Goal: Task Accomplishment & Management: Complete application form

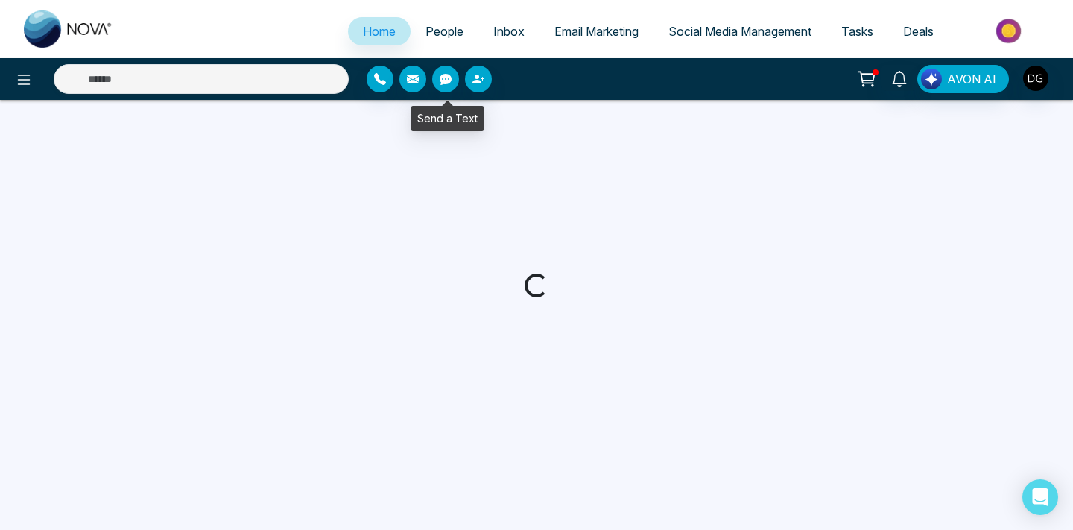
select select "*"
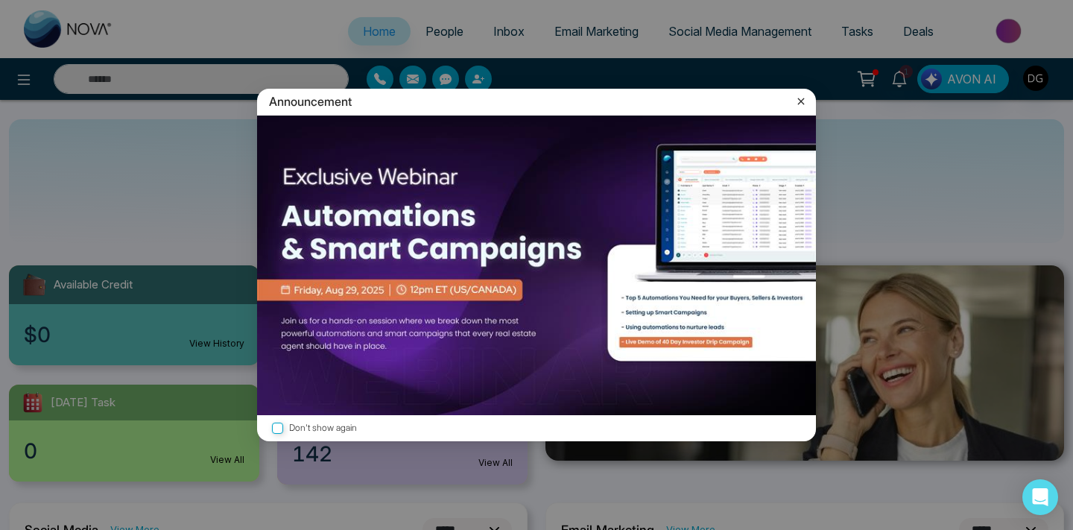
click at [802, 100] on icon at bounding box center [800, 101] width 15 height 15
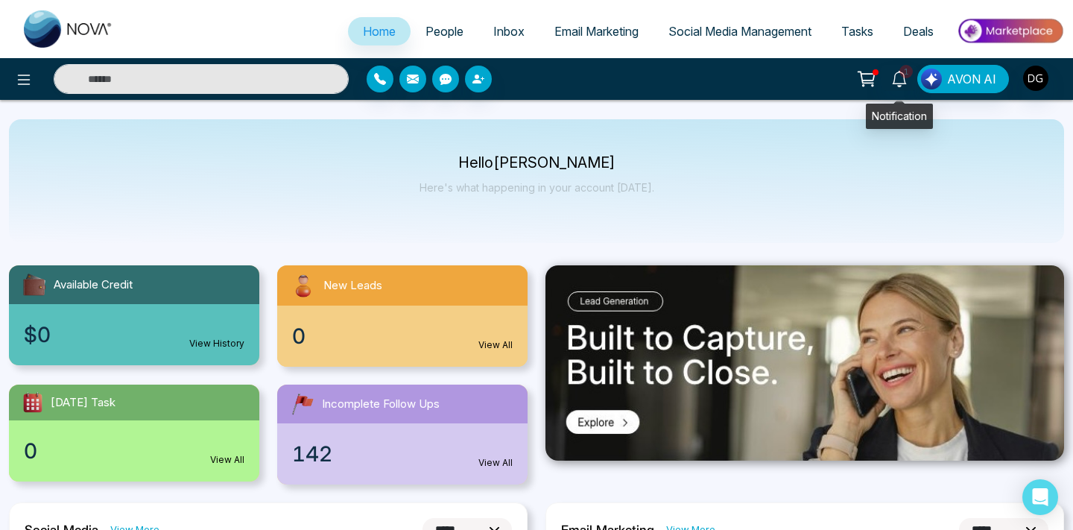
click at [891, 74] on link "1" at bounding box center [899, 78] width 36 height 26
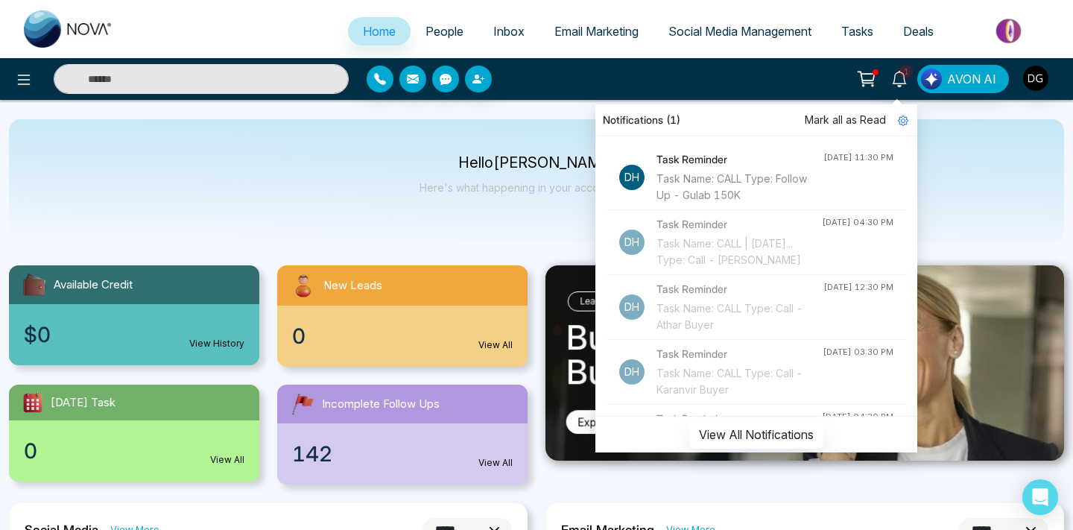
click at [428, 32] on span "People" at bounding box center [444, 31] width 38 height 15
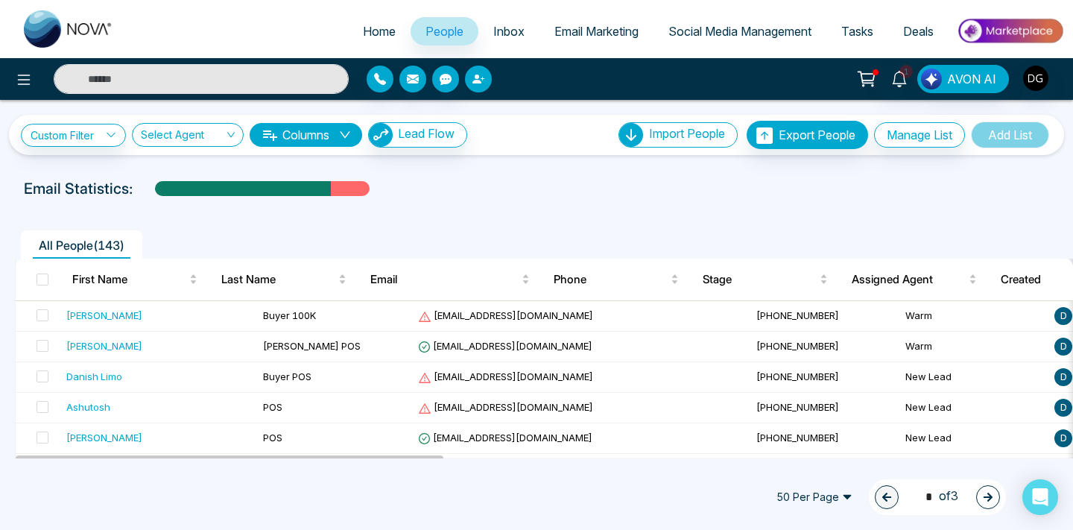
click at [469, 83] on button "button" at bounding box center [478, 79] width 27 height 27
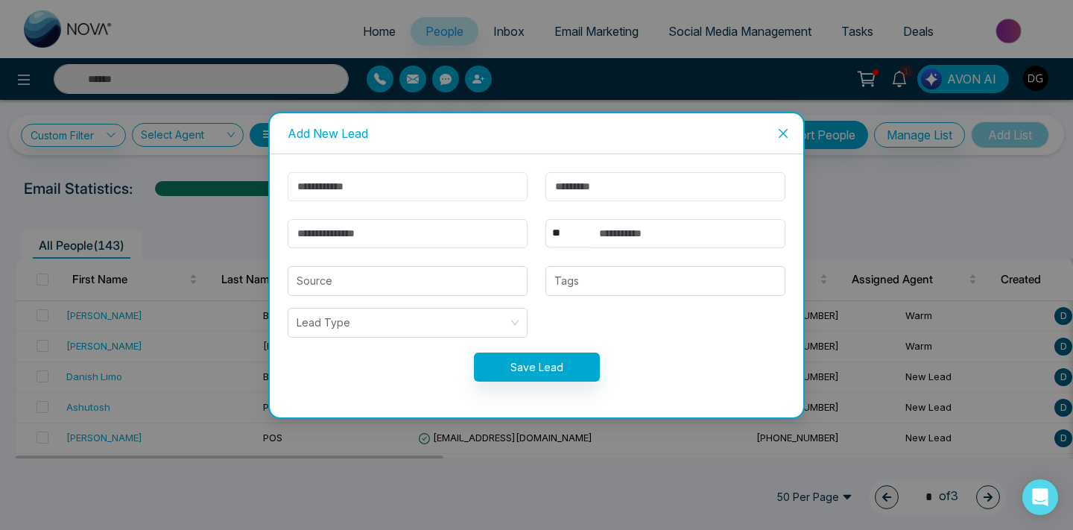
click at [399, 175] on input "text" at bounding box center [408, 186] width 240 height 29
type input "*********"
click at [624, 179] on input "text" at bounding box center [665, 186] width 240 height 29
type input "*********"
click at [643, 234] on input "text" at bounding box center [687, 233] width 195 height 29
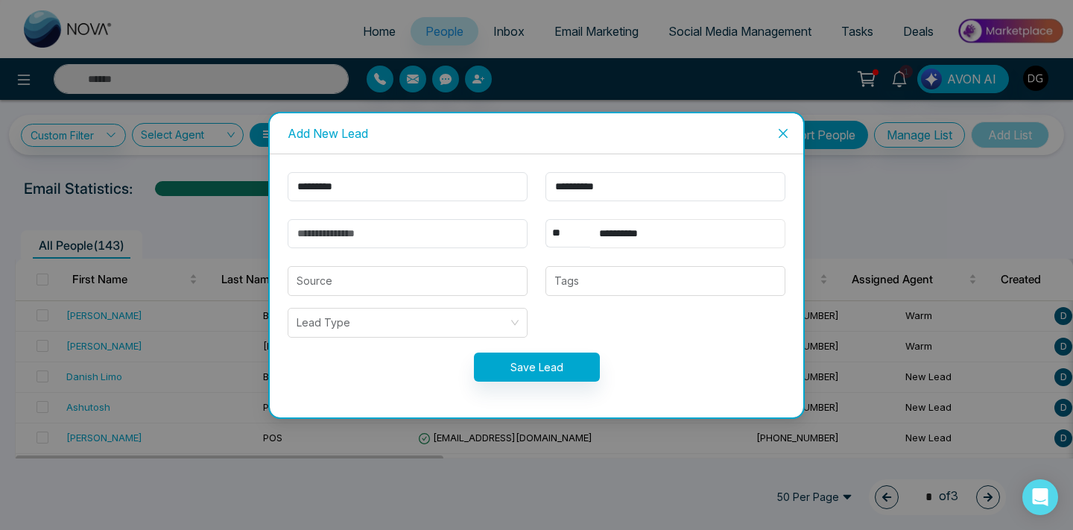
type input "**********"
click at [451, 244] on input "email" at bounding box center [408, 233] width 240 height 29
type input "**********"
click at [448, 289] on input "search" at bounding box center [408, 281] width 222 height 28
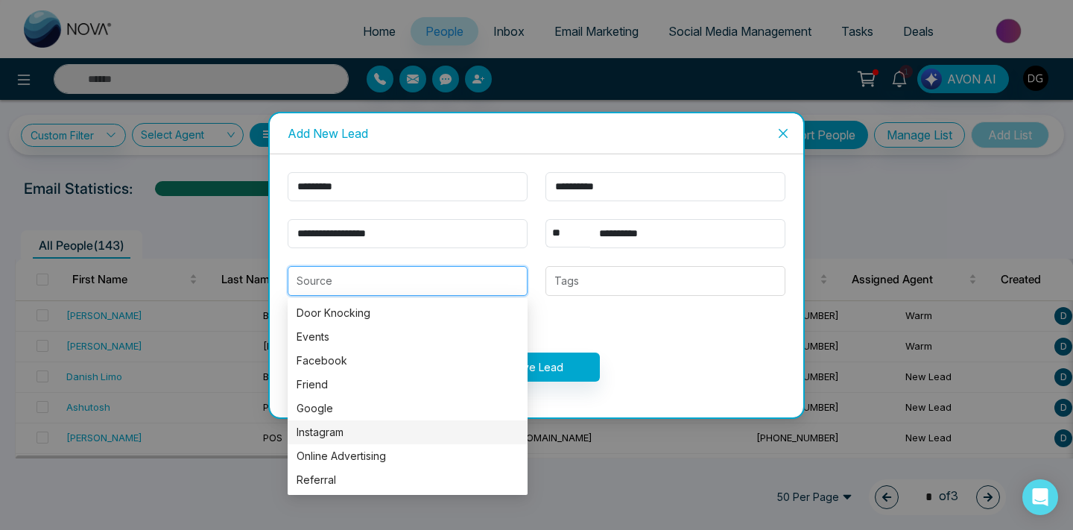
click at [347, 433] on div "Instagram" at bounding box center [408, 432] width 222 height 16
type input "*********"
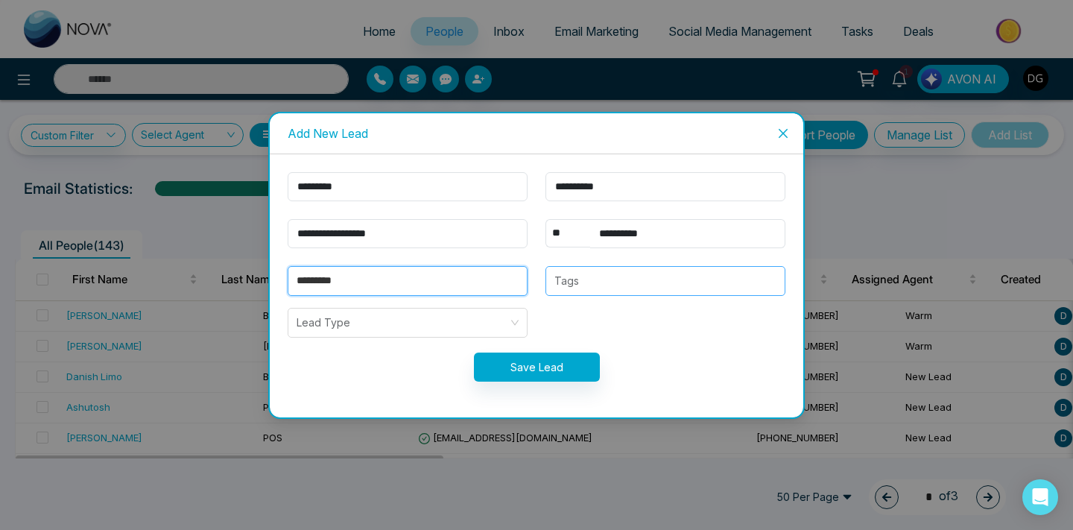
click at [601, 268] on div "Tags" at bounding box center [665, 281] width 240 height 30
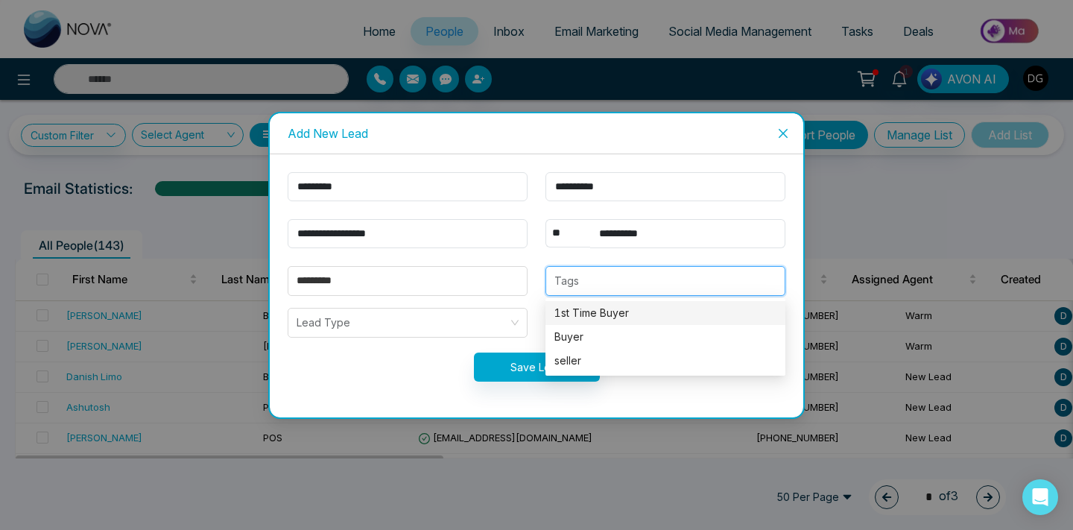
click at [587, 316] on div "1st Time Buyer" at bounding box center [665, 313] width 222 height 16
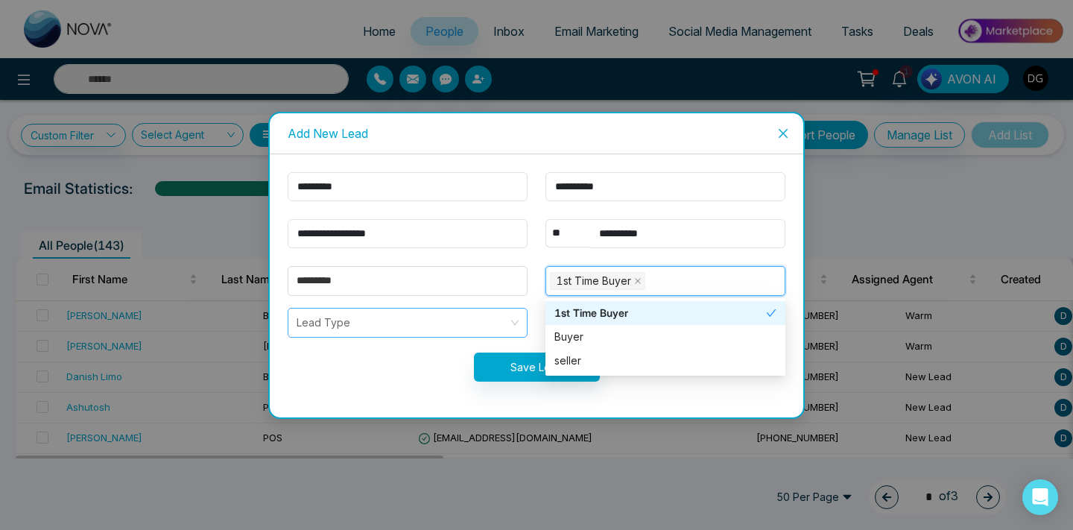
click at [452, 320] on input "search" at bounding box center [403, 322] width 212 height 28
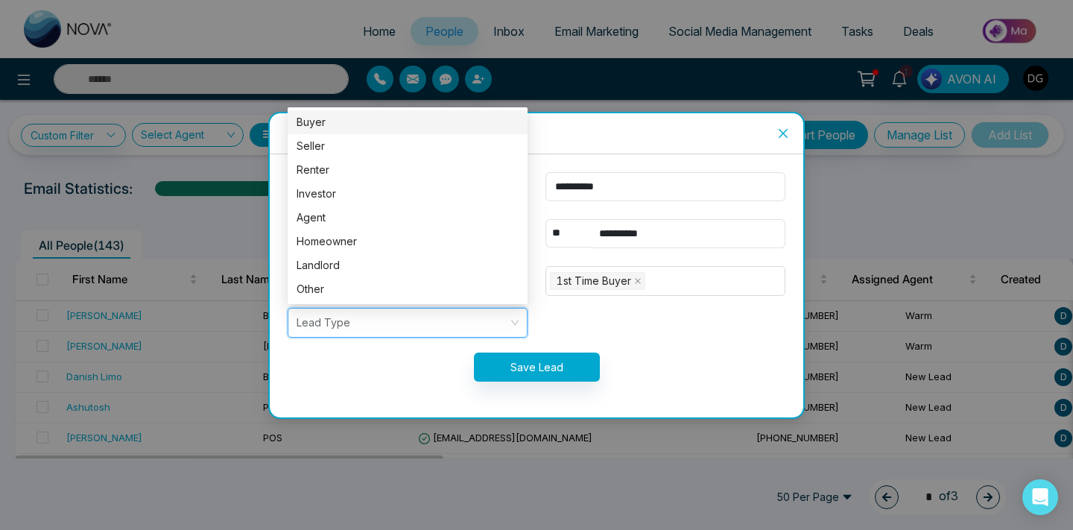
click at [382, 118] on div "Buyer" at bounding box center [408, 122] width 222 height 16
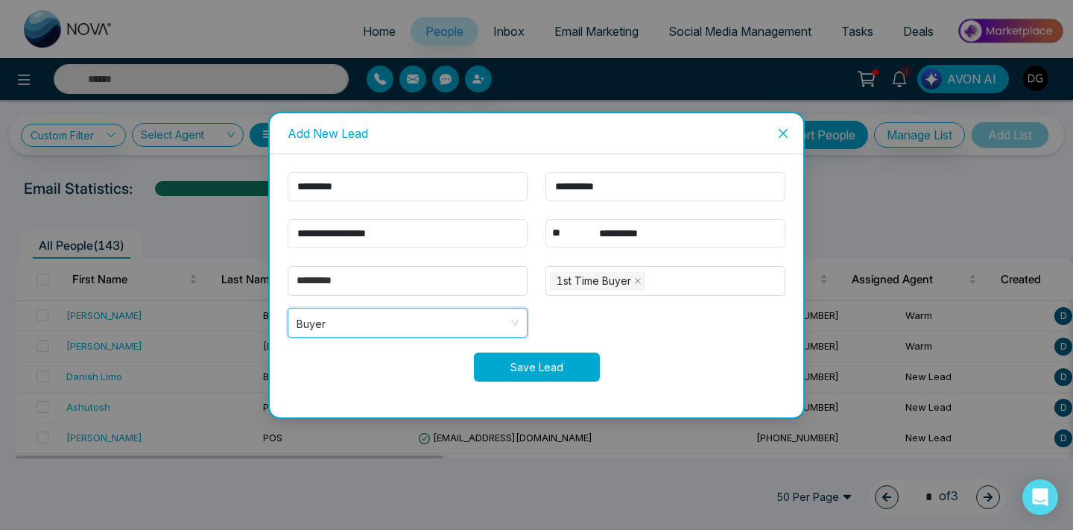
click at [529, 376] on button "Save Lead" at bounding box center [537, 366] width 126 height 29
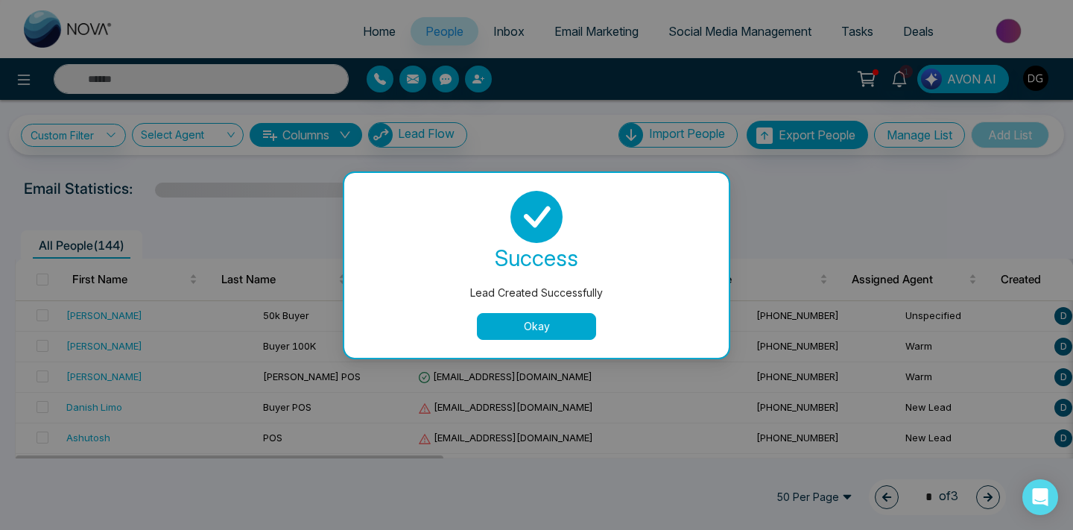
click at [512, 334] on button "Okay" at bounding box center [536, 326] width 119 height 27
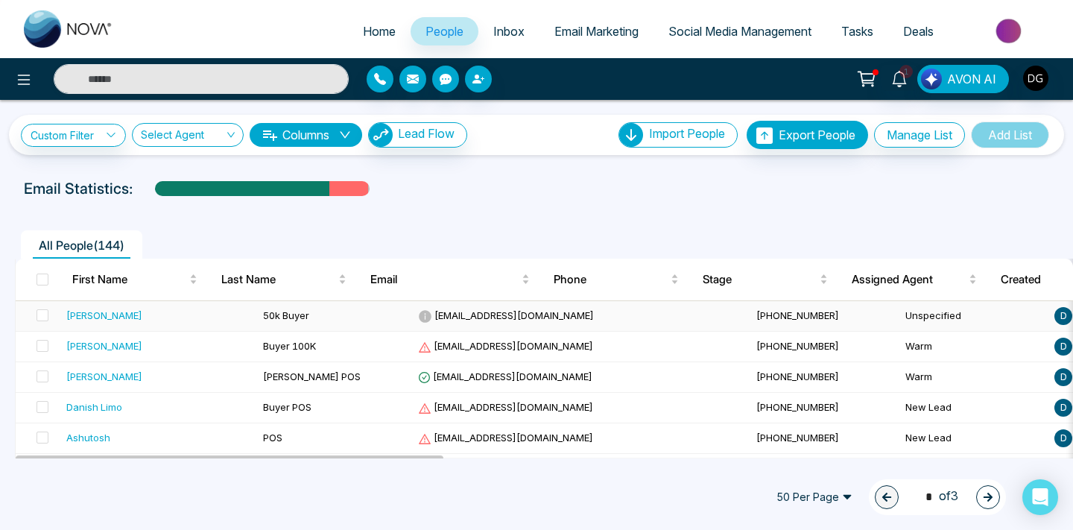
click at [302, 320] on td "50k Buyer" at bounding box center [334, 316] width 155 height 31
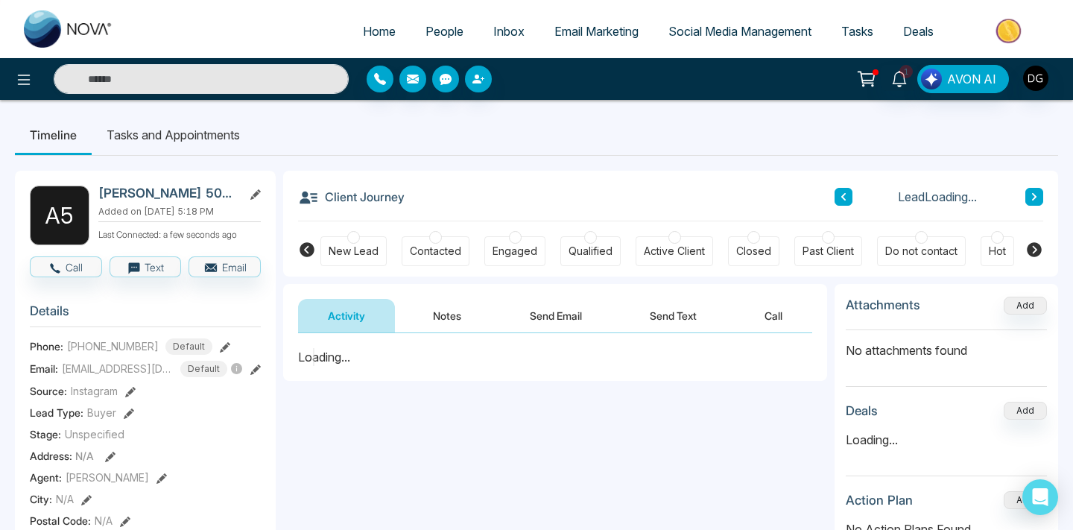
click at [449, 317] on button "Notes" at bounding box center [447, 316] width 88 height 34
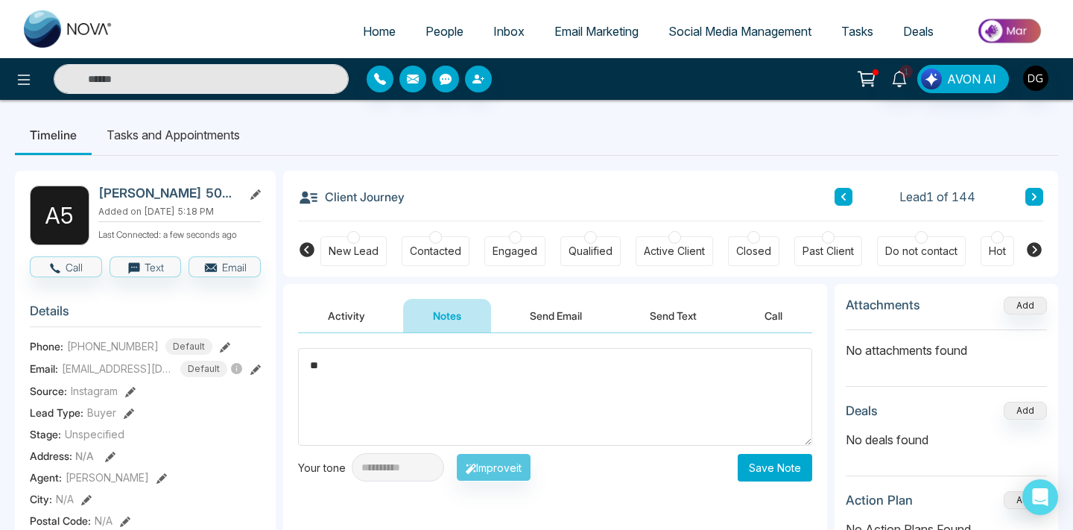
type textarea "*"
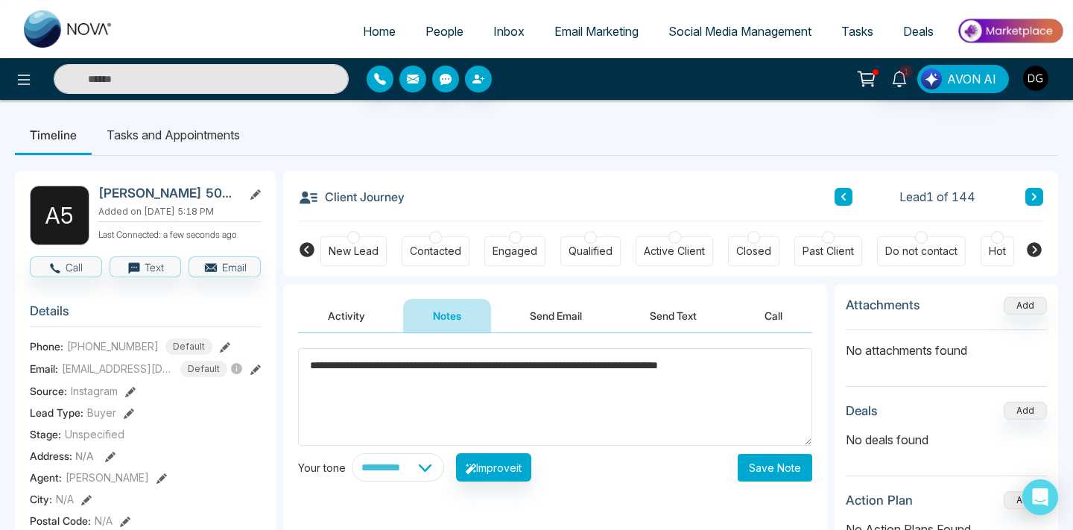
type textarea "**********"
click at [770, 477] on button "Save Note" at bounding box center [775, 468] width 75 height 28
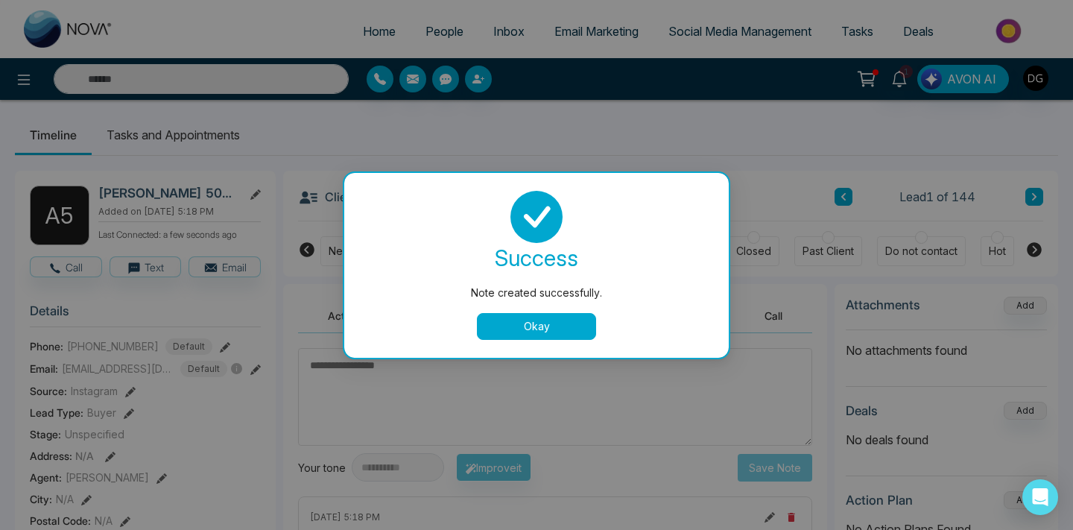
click at [531, 311] on div "success Note created successfully. Okay" at bounding box center [536, 265] width 349 height 149
click at [516, 321] on button "Okay" at bounding box center [536, 326] width 119 height 27
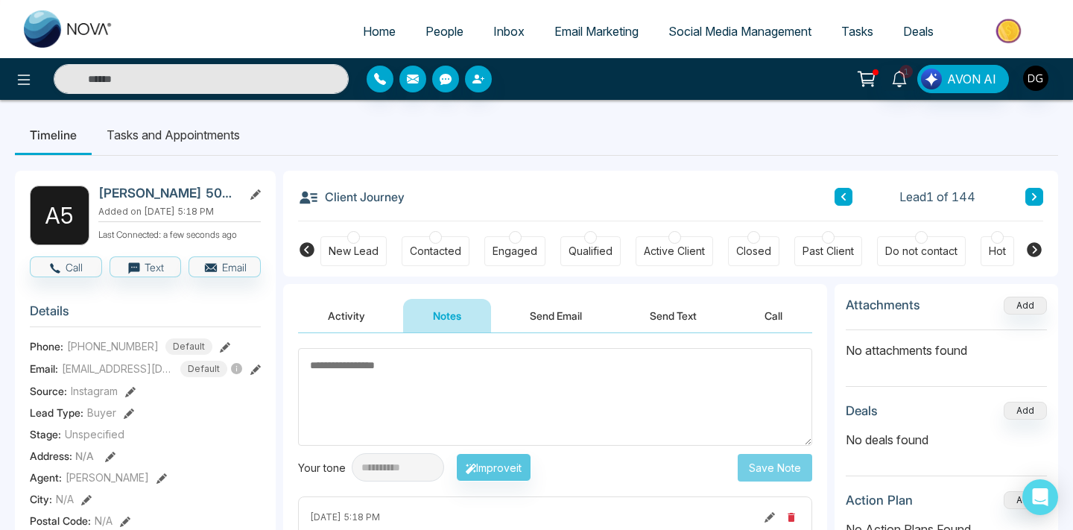
click at [425, 26] on span "People" at bounding box center [444, 31] width 38 height 15
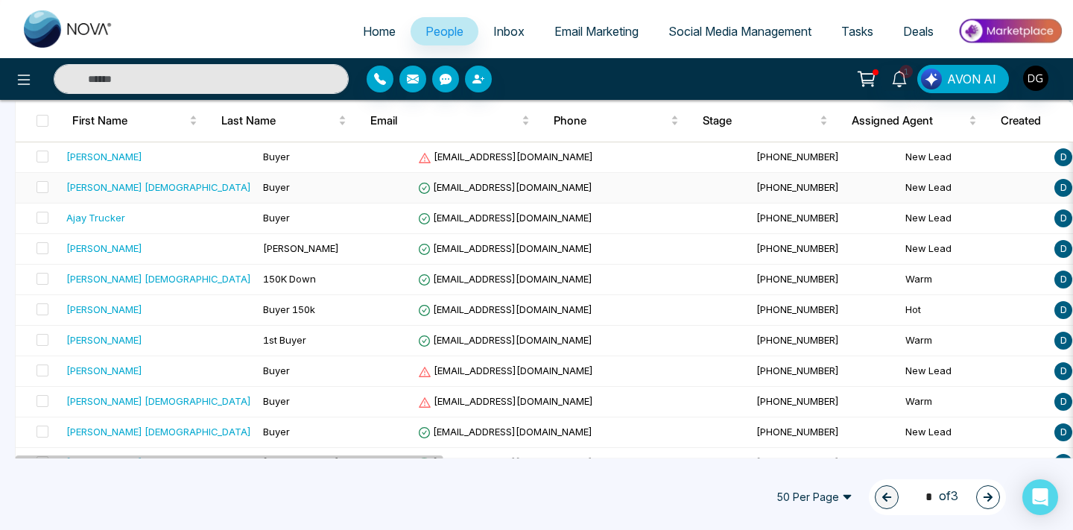
scroll to position [1374, 0]
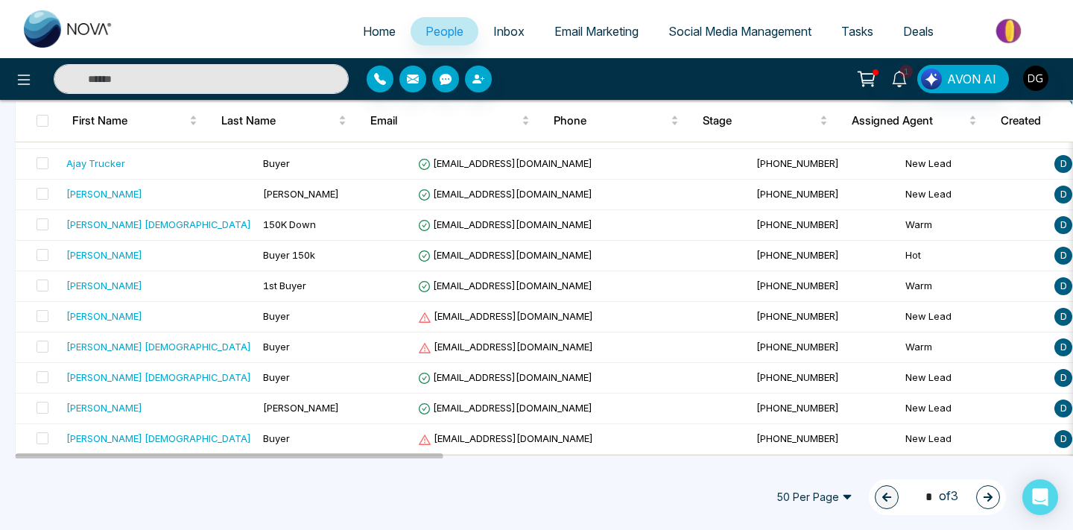
click at [979, 493] on button "button" at bounding box center [988, 497] width 24 height 24
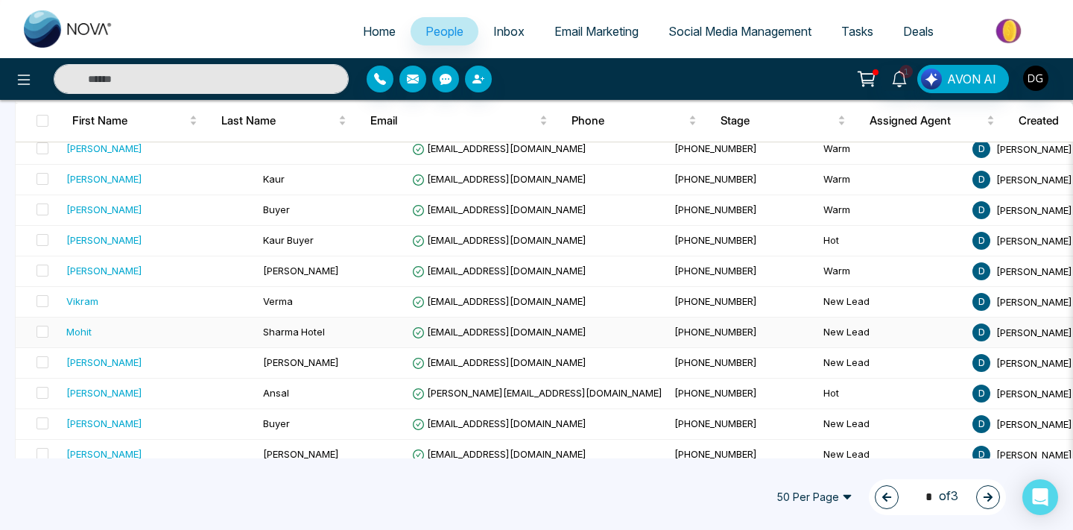
scroll to position [1370, 0]
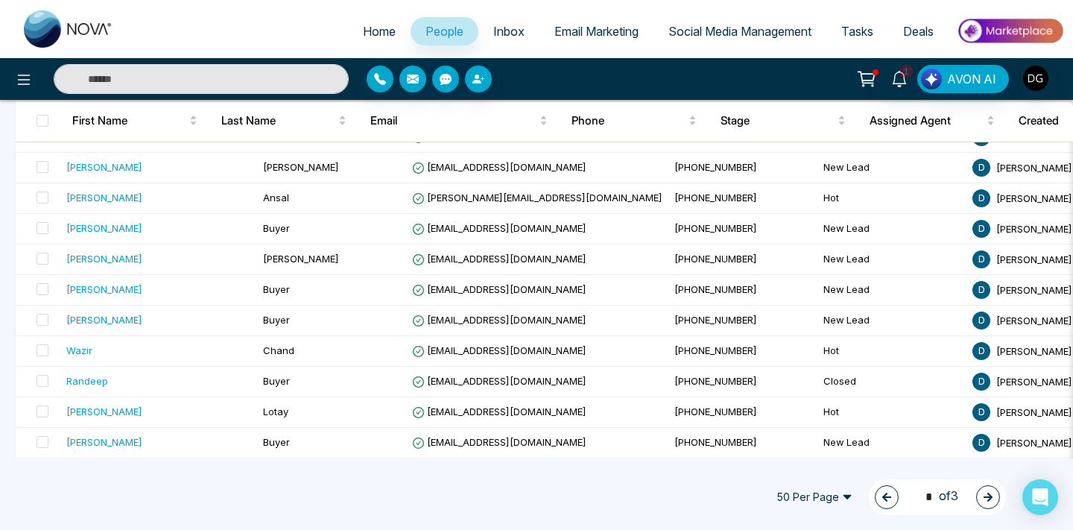
click at [886, 502] on button "button" at bounding box center [887, 497] width 24 height 24
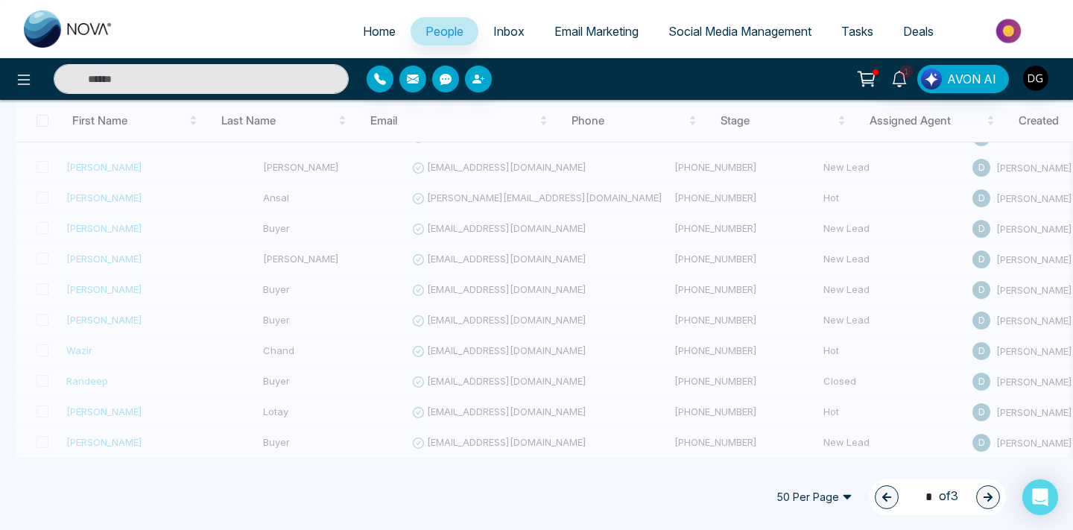
type input "*"
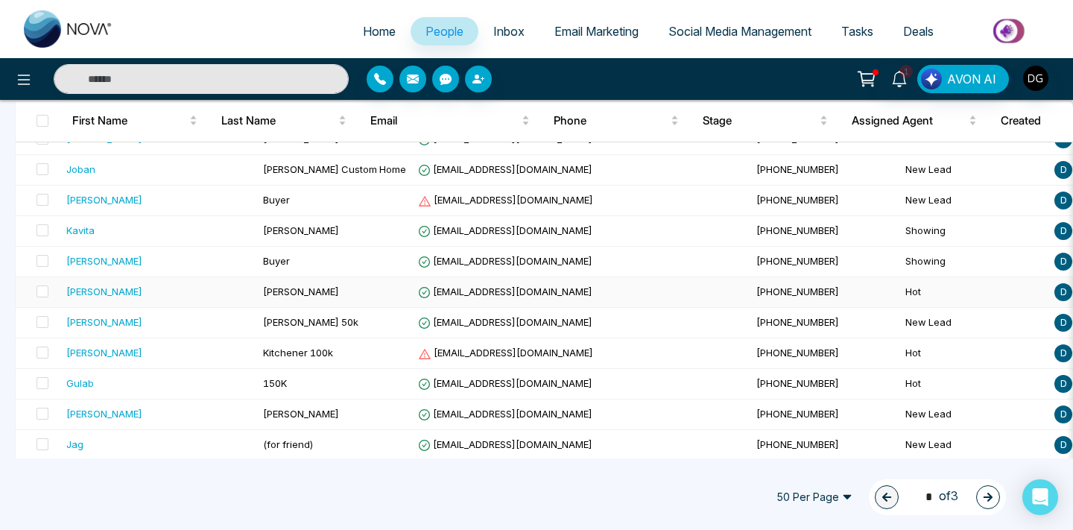
scroll to position [531, 0]
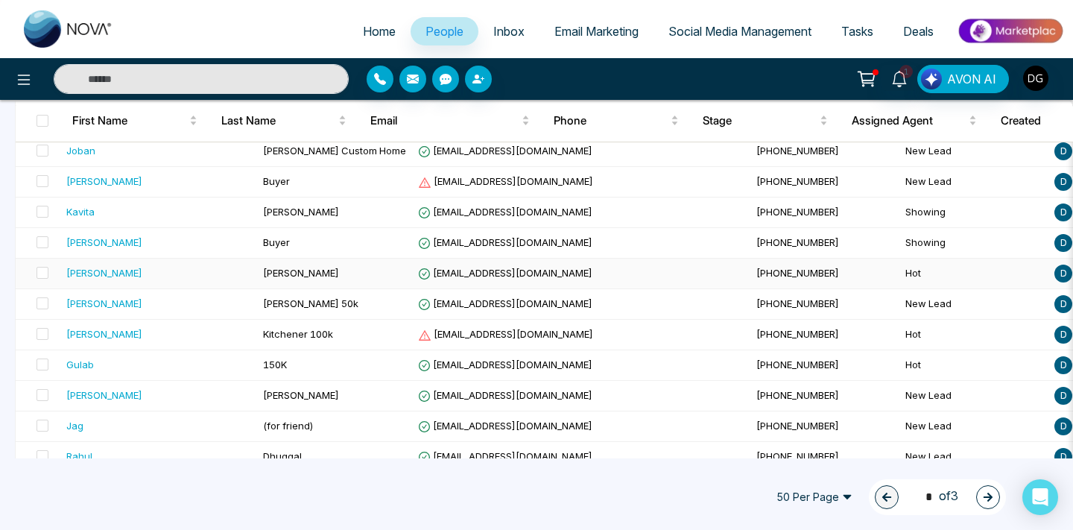
click at [297, 273] on td "[PERSON_NAME]" at bounding box center [334, 274] width 155 height 31
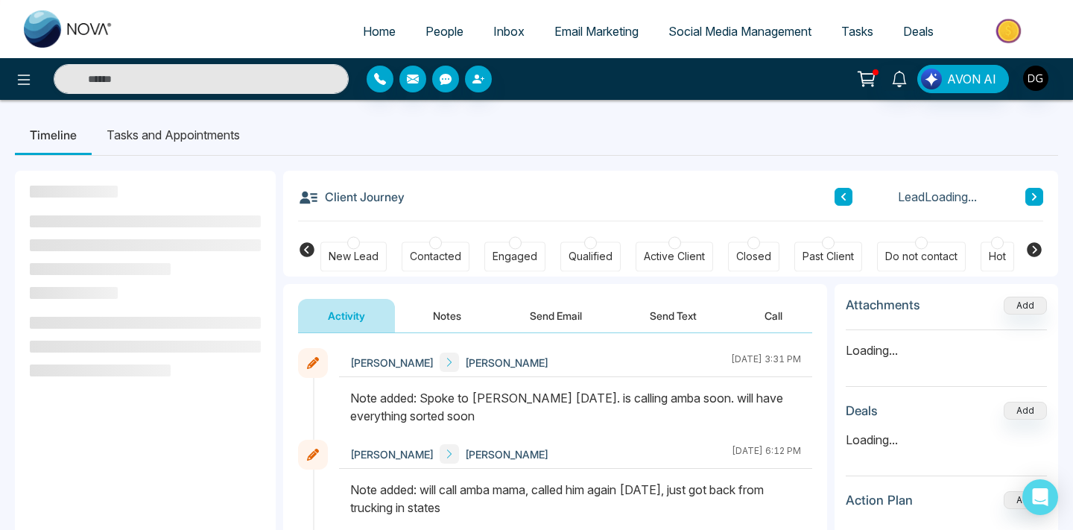
click at [429, 309] on button "Notes" at bounding box center [447, 316] width 88 height 34
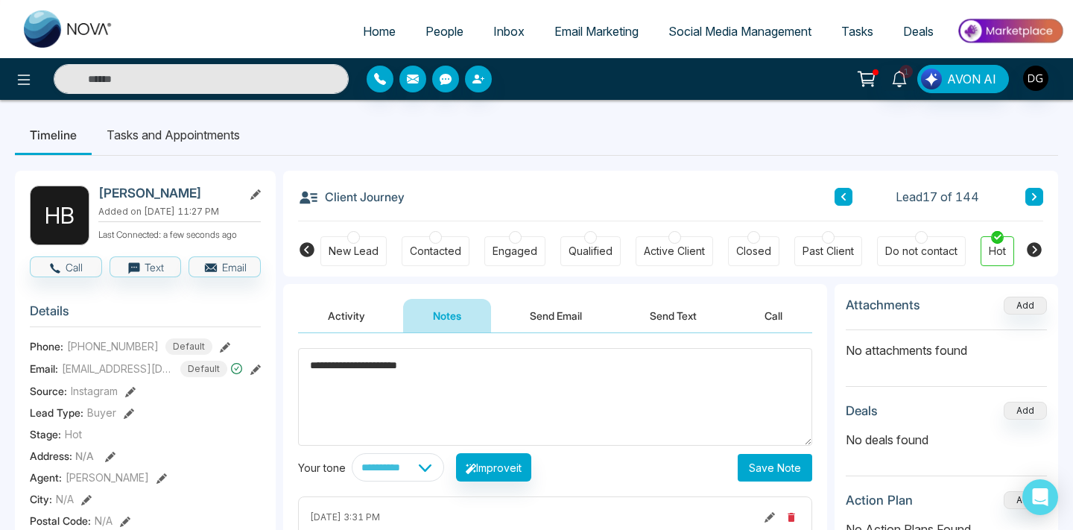
type textarea "**********"
click at [755, 466] on button "Save Note" at bounding box center [775, 468] width 75 height 28
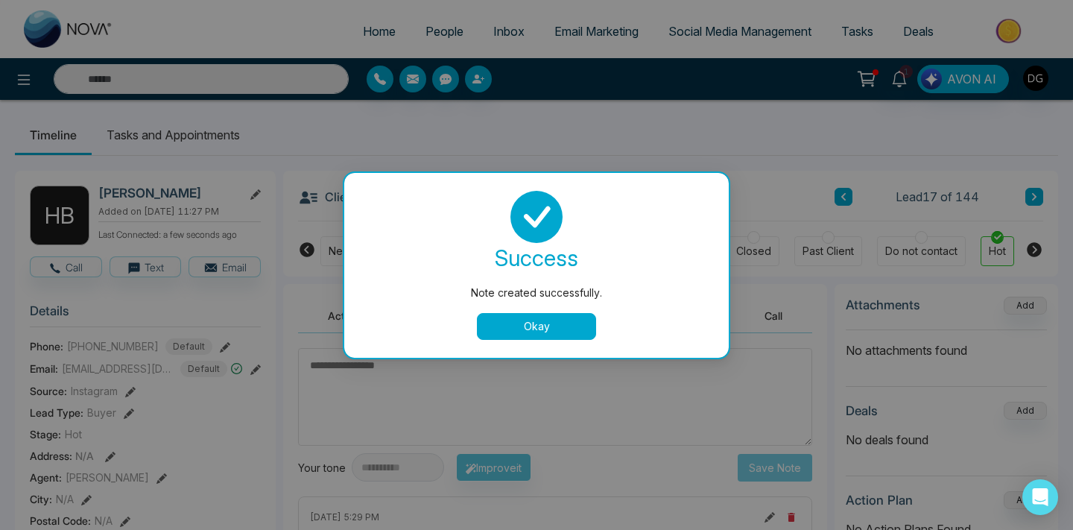
click at [534, 332] on button "Okay" at bounding box center [536, 326] width 119 height 27
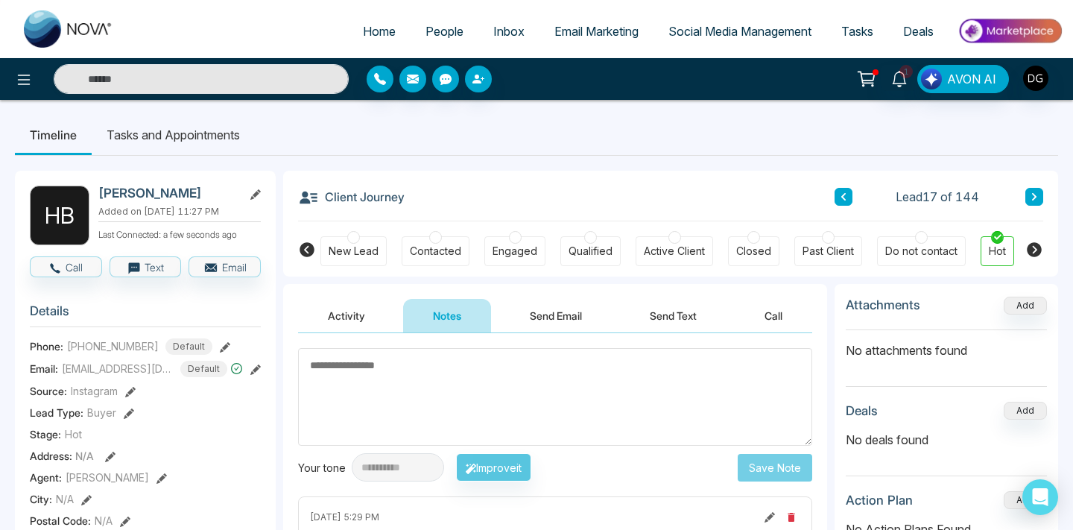
click at [447, 25] on span "People" at bounding box center [444, 31] width 38 height 15
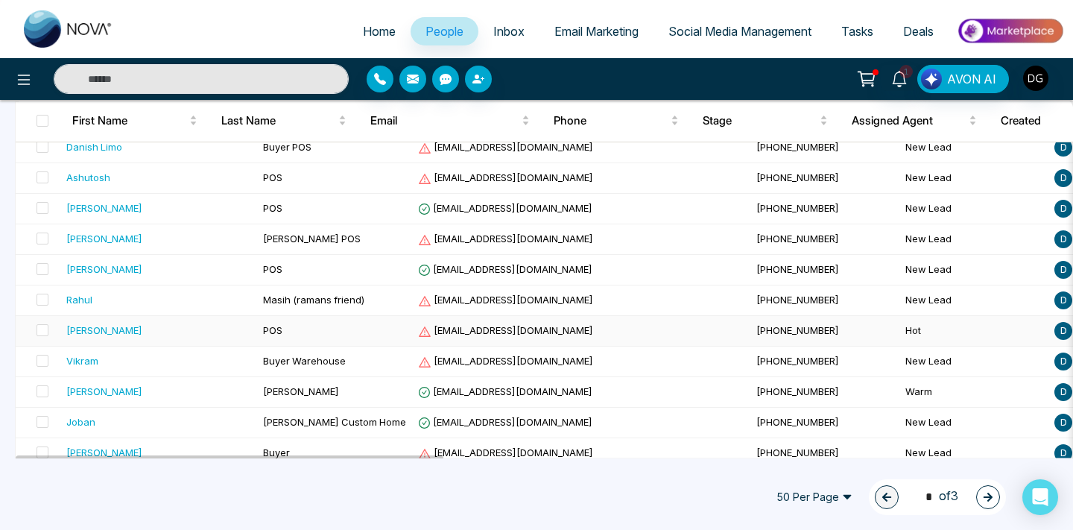
scroll to position [259, 0]
click at [997, 503] on button "button" at bounding box center [988, 497] width 24 height 24
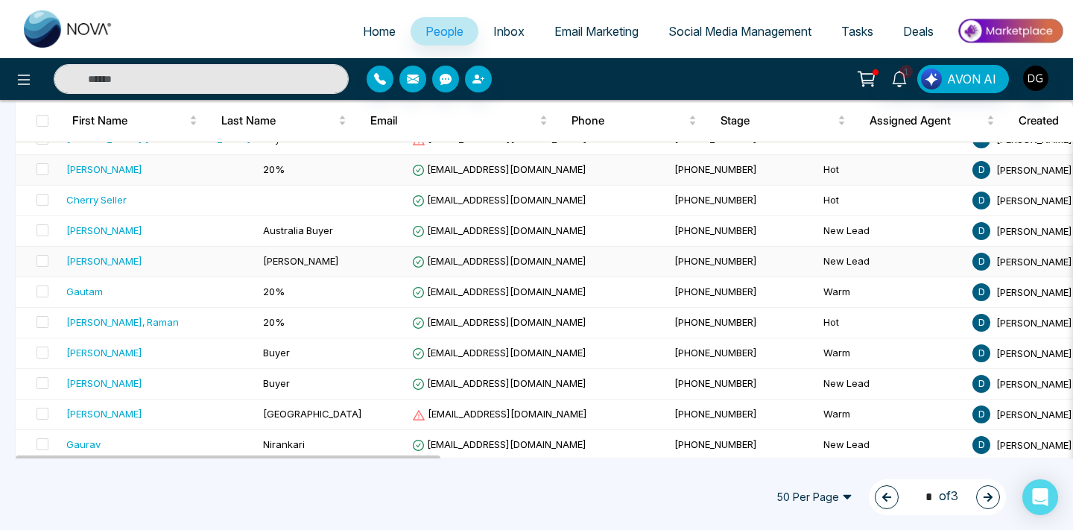
scroll to position [236, 0]
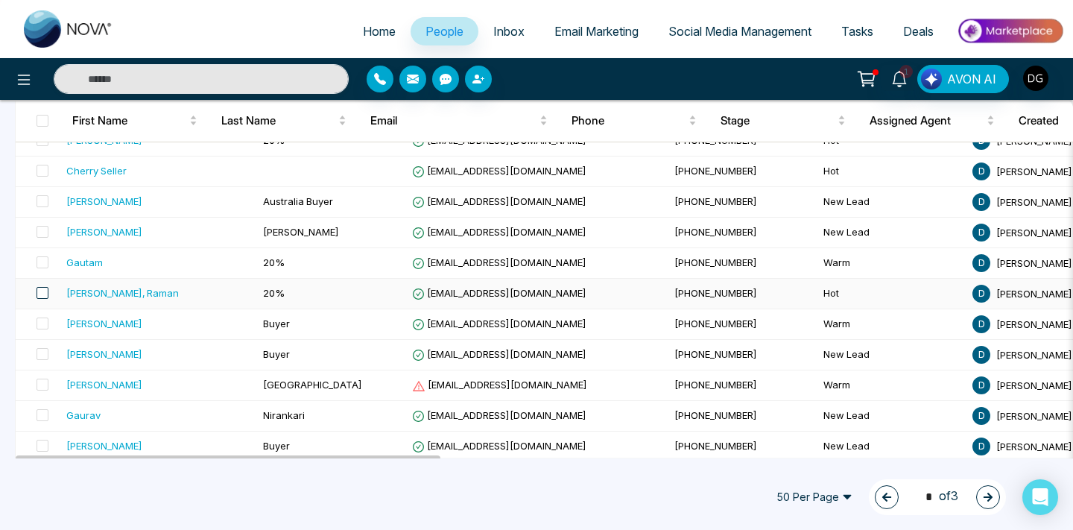
click at [42, 295] on span at bounding box center [43, 293] width 12 height 12
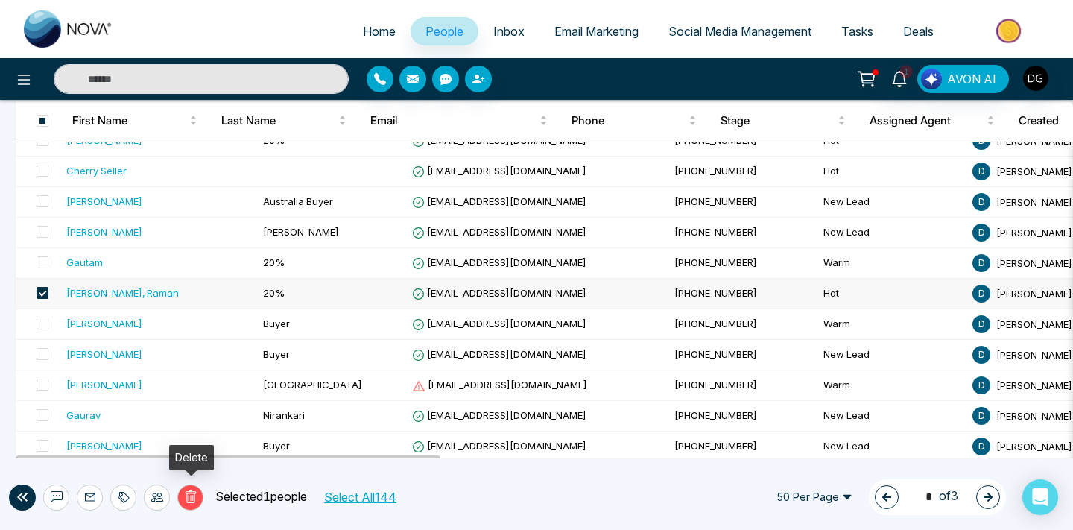
click at [187, 492] on icon at bounding box center [190, 496] width 13 height 13
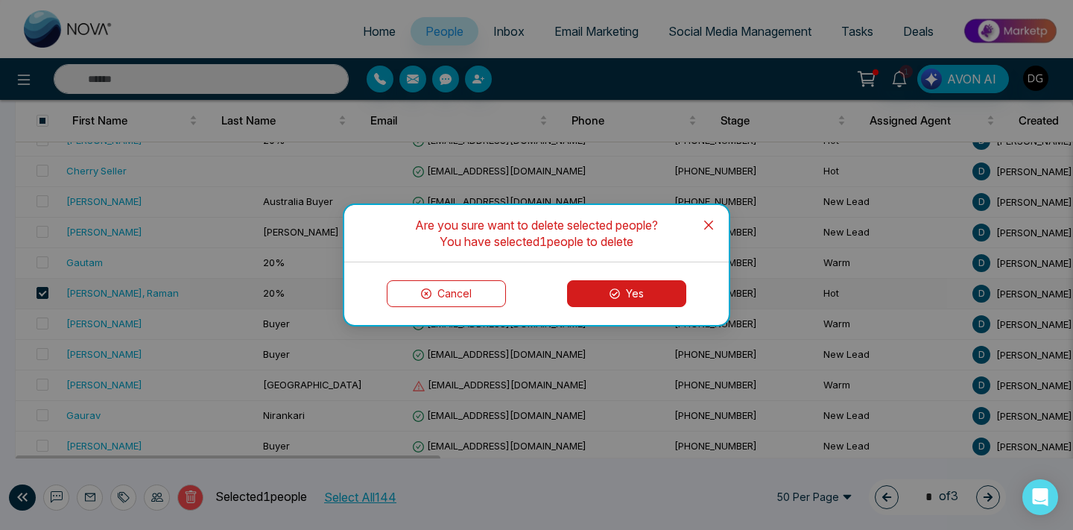
click at [621, 287] on button "Yes" at bounding box center [626, 293] width 119 height 27
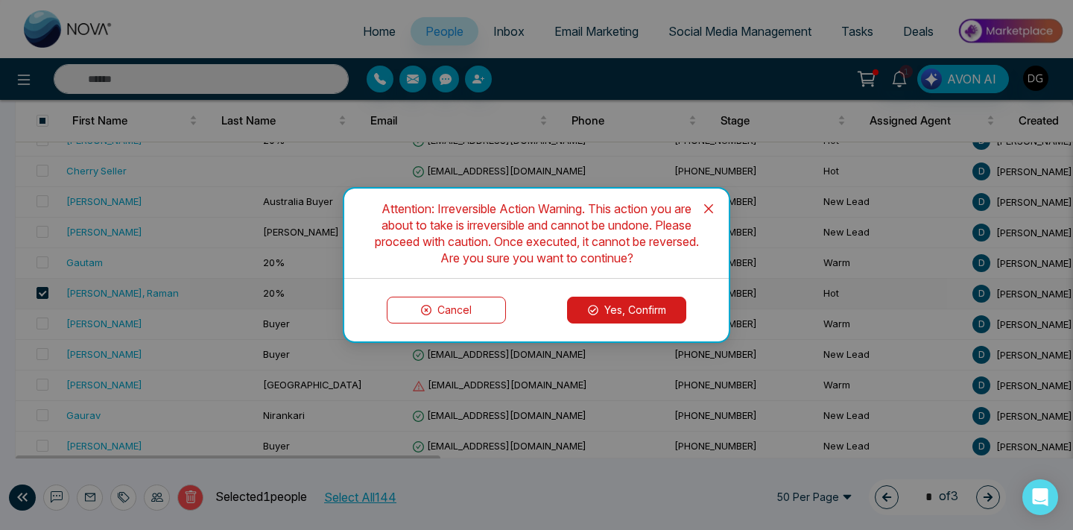
click at [607, 311] on button "Yes, Confirm" at bounding box center [626, 310] width 119 height 27
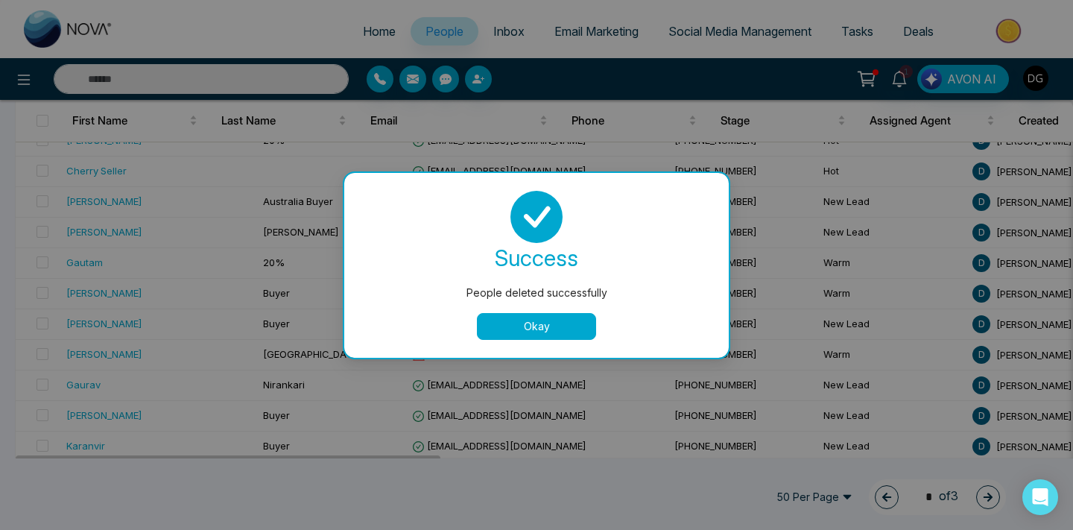
click at [530, 337] on button "Okay" at bounding box center [536, 326] width 119 height 27
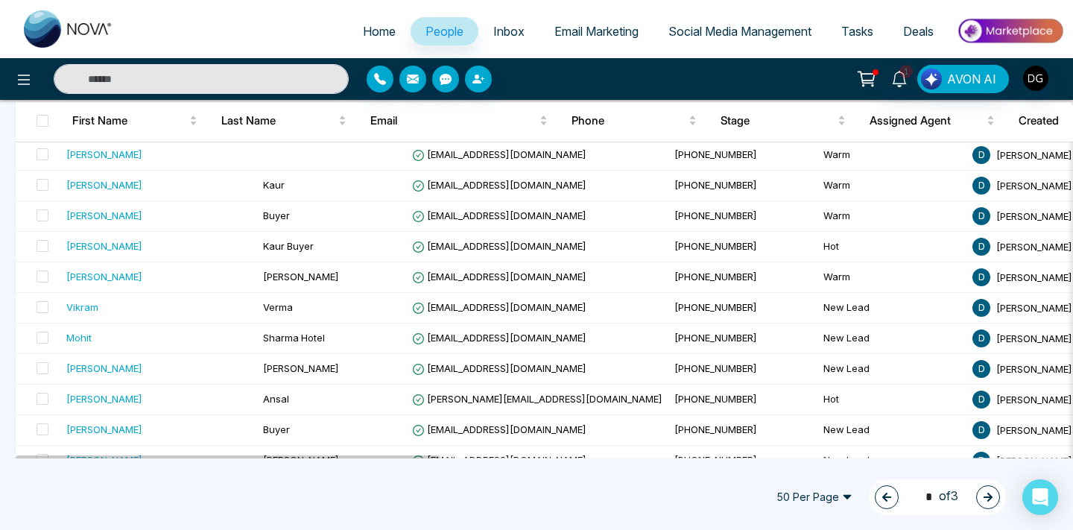
scroll to position [1374, 0]
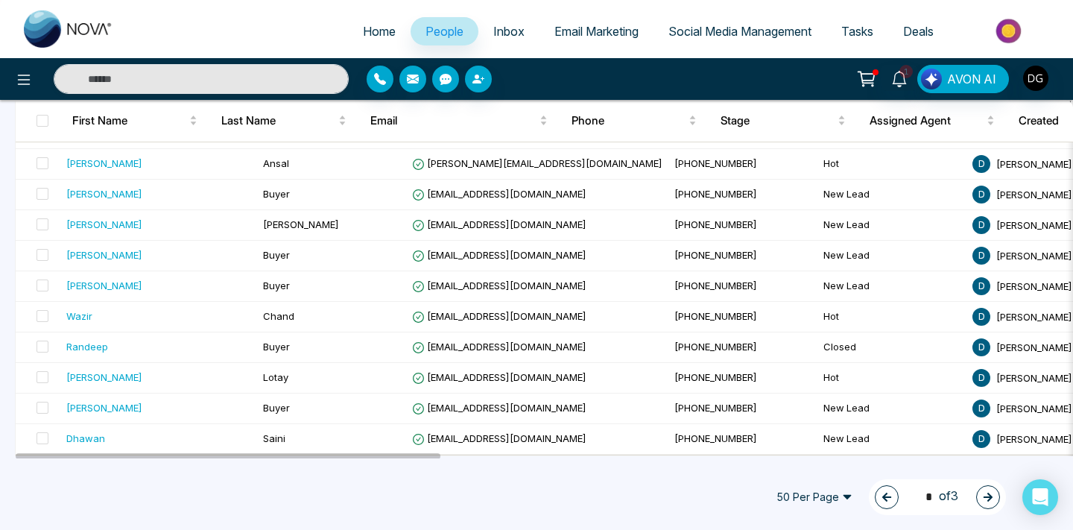
click at [977, 497] on button "button" at bounding box center [988, 497] width 24 height 24
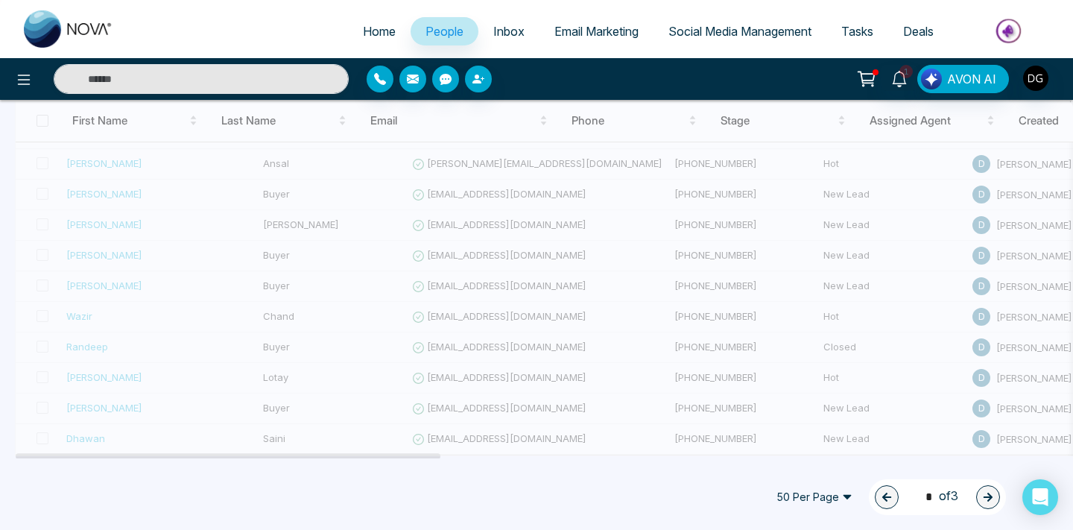
type input "*"
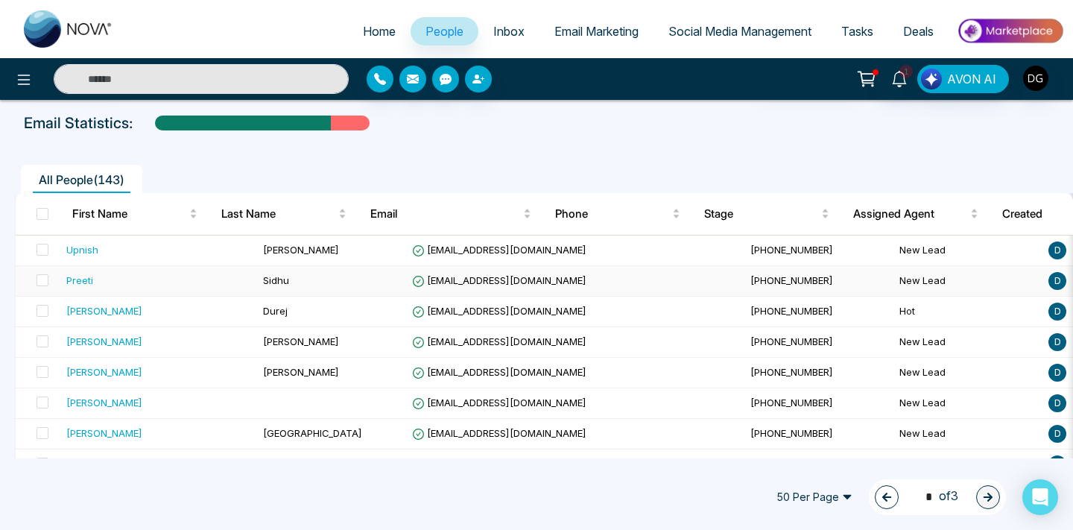
scroll to position [73, 0]
